Goal: Transaction & Acquisition: Obtain resource

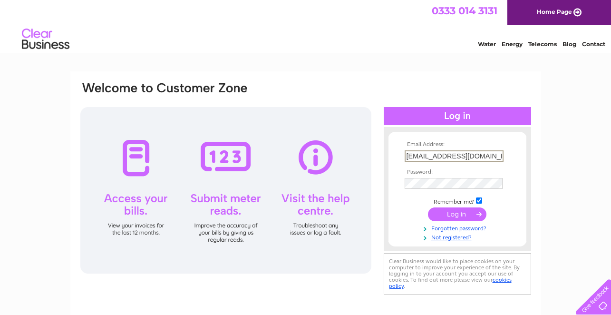
type input "info@theateliergallery.co.uk"
click at [460, 213] on input "submit" at bounding box center [457, 212] width 58 height 13
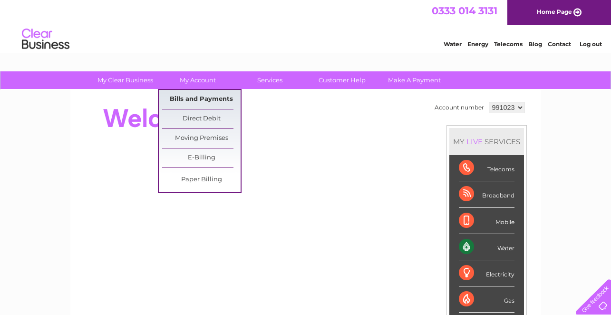
scroll to position [0, 0]
click at [202, 95] on link "Bills and Payments" at bounding box center [201, 99] width 78 height 19
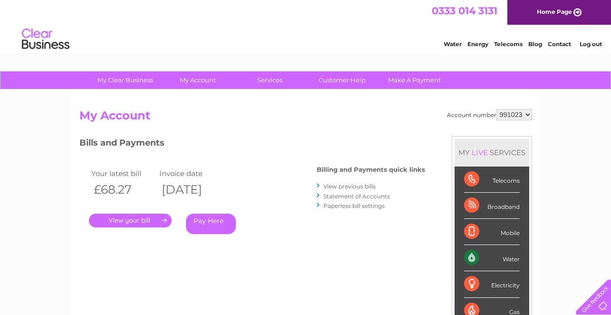
click at [144, 219] on link "." at bounding box center [130, 220] width 83 height 14
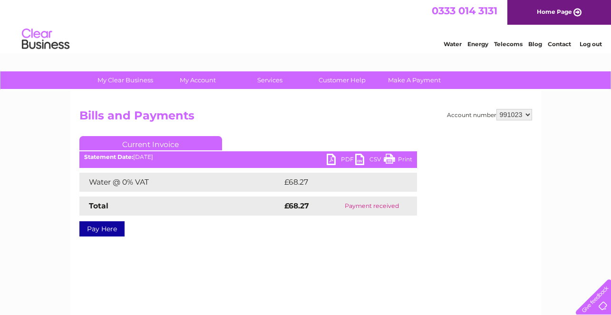
click at [349, 156] on link "PDF" at bounding box center [340, 160] width 29 height 14
click at [388, 114] on h2 "Bills and Payments" at bounding box center [305, 118] width 452 height 18
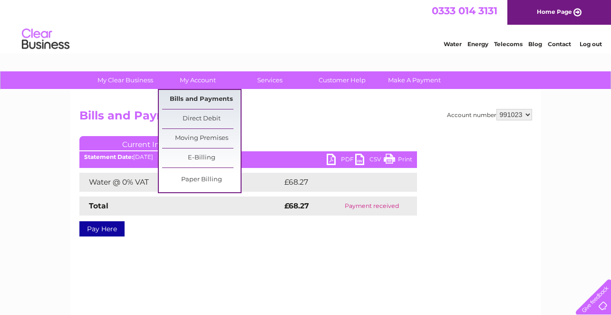
click at [184, 95] on link "Bills and Payments" at bounding box center [201, 99] width 78 height 19
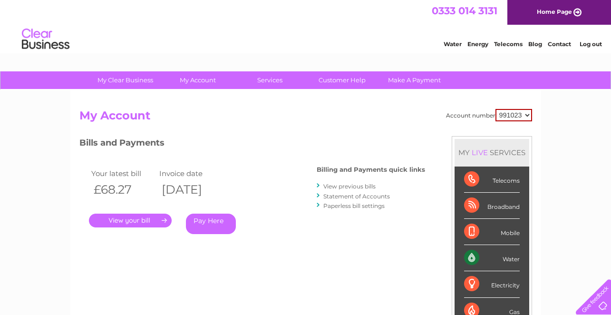
click at [338, 186] on link "View previous bills" at bounding box center [349, 185] width 52 height 7
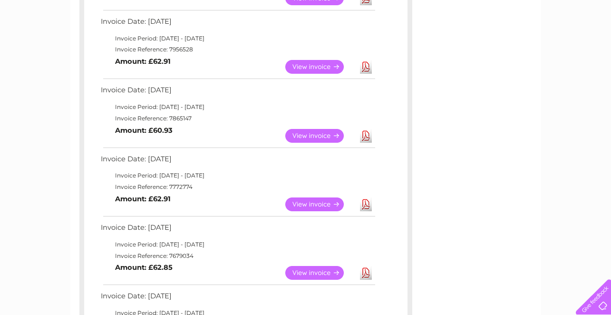
scroll to position [236, 0]
